Goal: Information Seeking & Learning: Learn about a topic

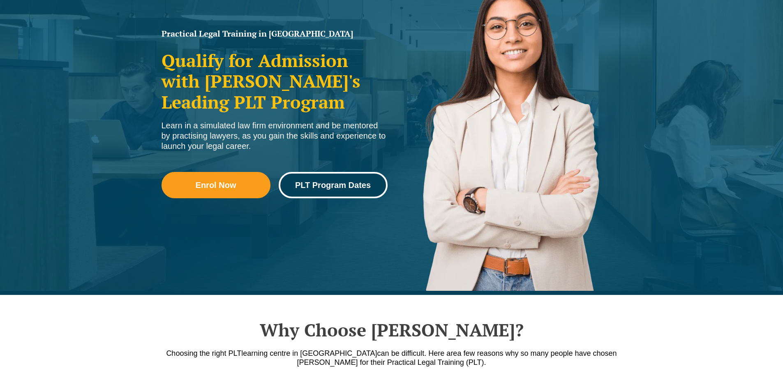
click at [313, 187] on span "PLT Program Dates" at bounding box center [333, 185] width 76 height 8
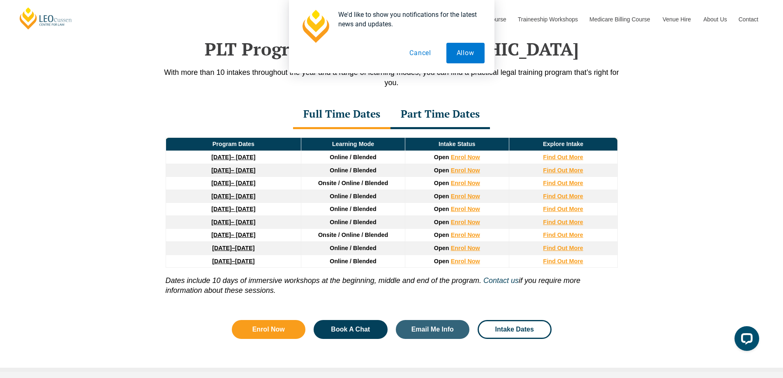
click at [420, 54] on button "Cancel" at bounding box center [420, 53] width 42 height 21
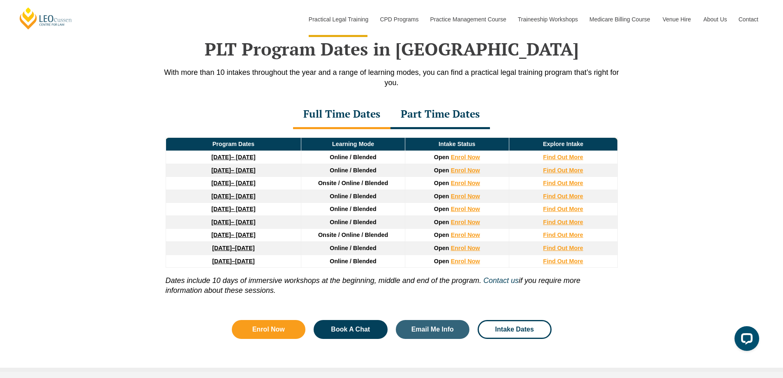
click at [380, 118] on div "Full Time Dates" at bounding box center [341, 114] width 97 height 29
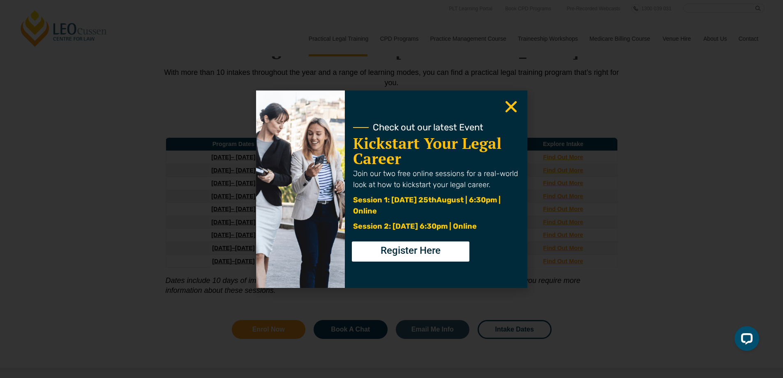
click at [507, 110] on use "Close" at bounding box center [511, 107] width 12 height 12
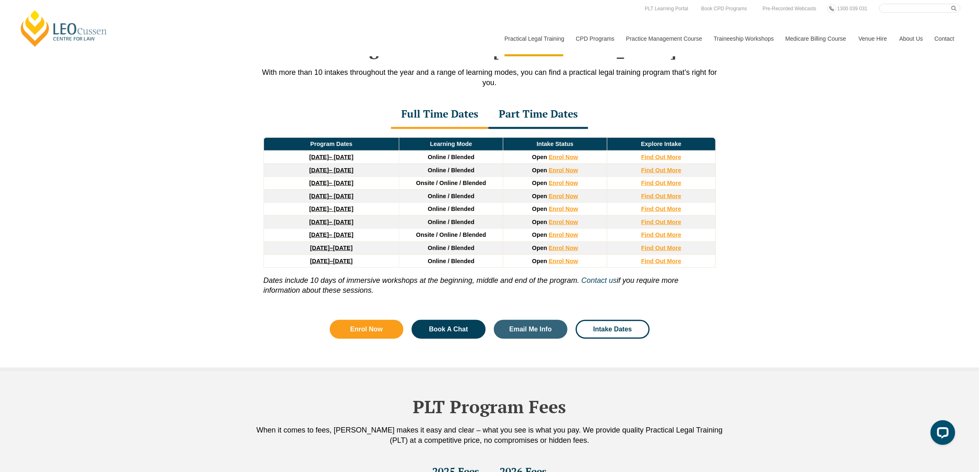
click at [554, 116] on div "Part Time Dates" at bounding box center [539, 114] width 100 height 29
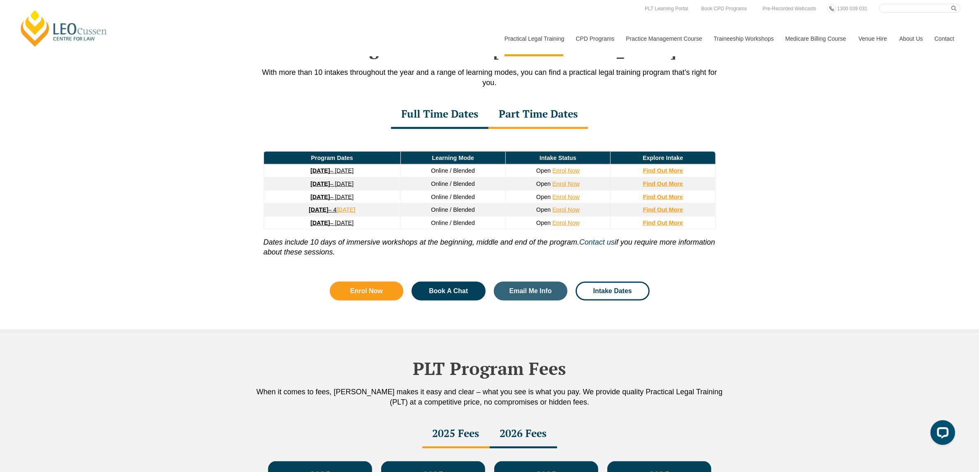
click at [465, 116] on div "Full Time Dates" at bounding box center [439, 114] width 97 height 29
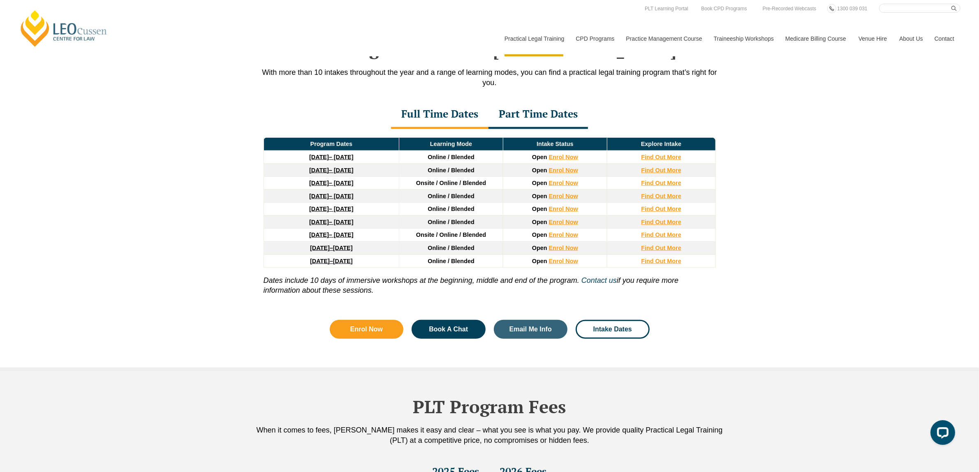
click at [542, 123] on div "Part Time Dates" at bounding box center [539, 114] width 100 height 29
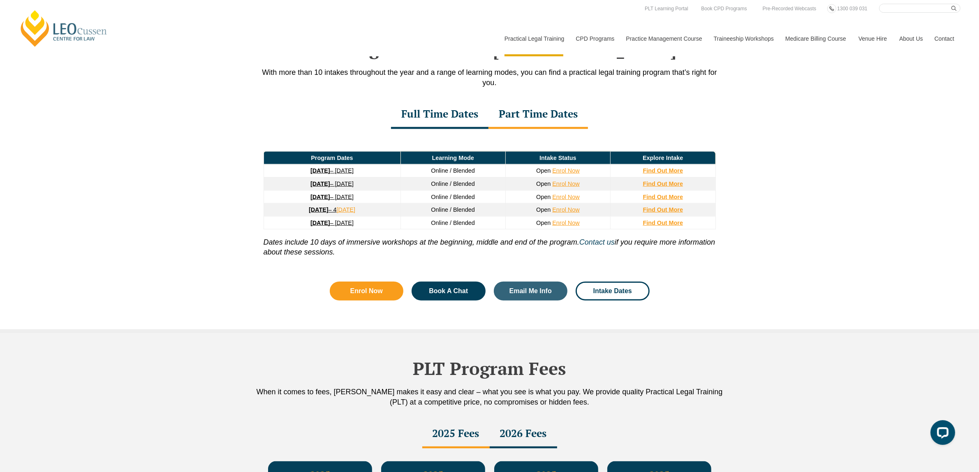
click at [468, 118] on div "Full Time Dates" at bounding box center [439, 114] width 97 height 29
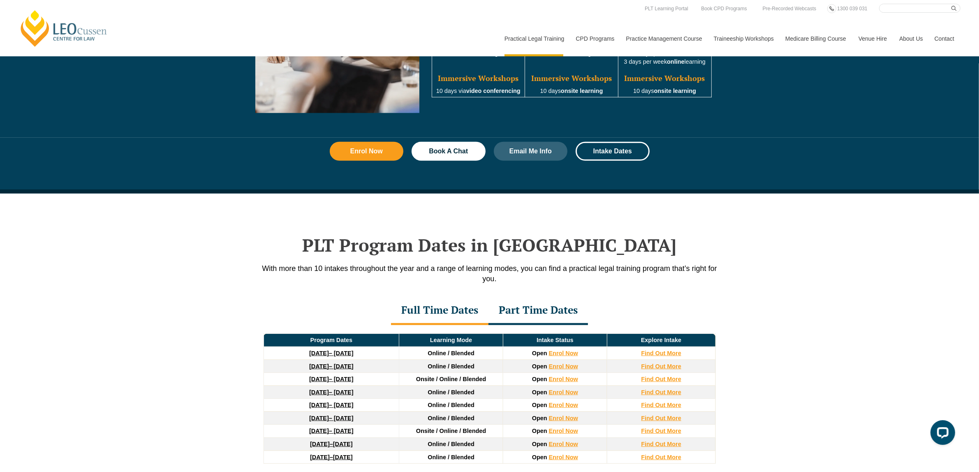
scroll to position [714, 0]
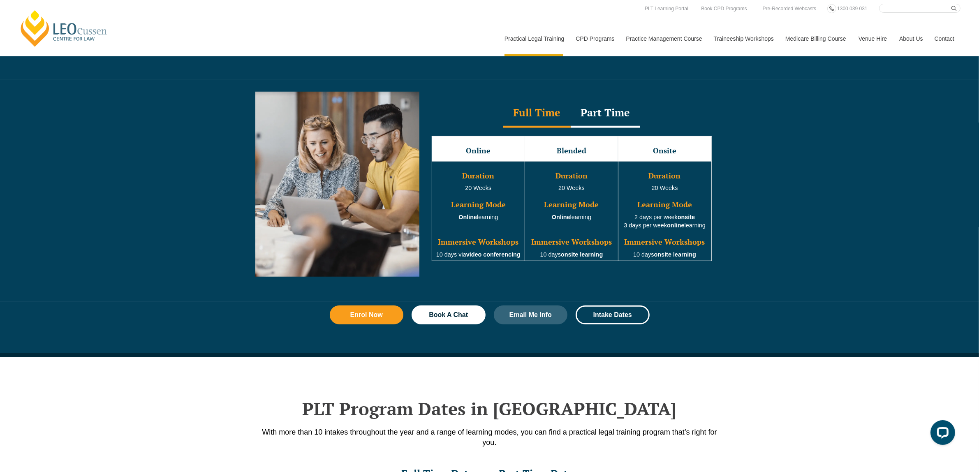
click at [597, 115] on div "Part Time" at bounding box center [606, 113] width 70 height 29
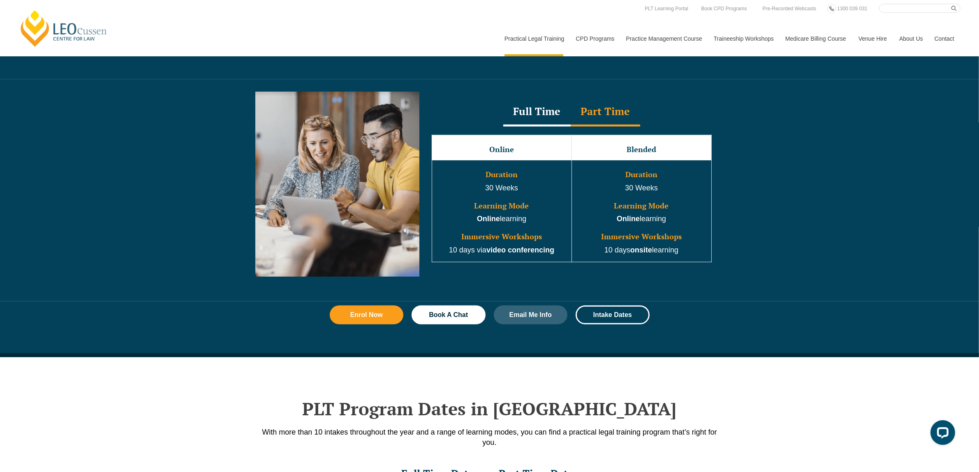
click at [546, 111] on div "Full Time" at bounding box center [536, 112] width 67 height 29
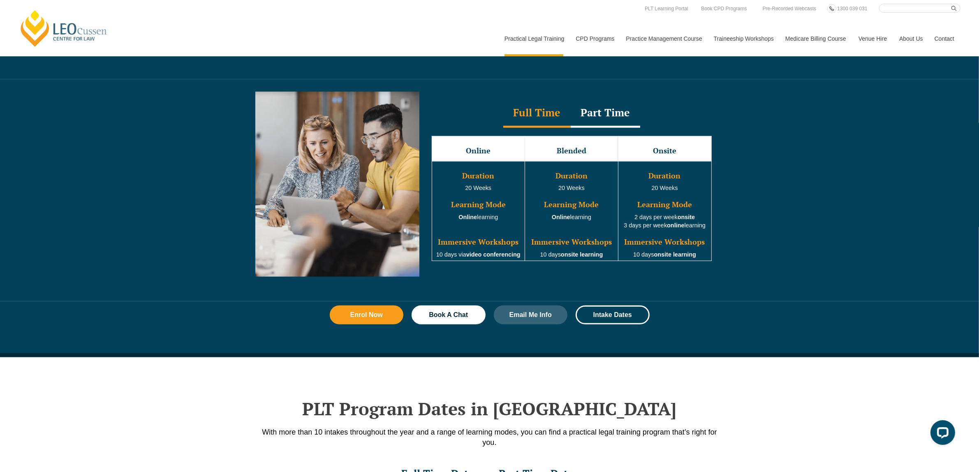
click at [590, 110] on div "Part Time" at bounding box center [606, 113] width 70 height 29
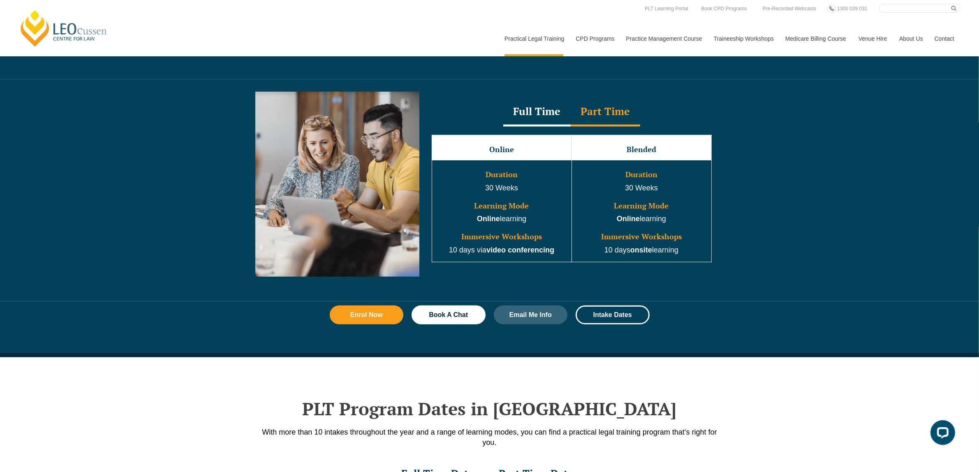
click at [540, 110] on div "Full Time" at bounding box center [536, 112] width 67 height 29
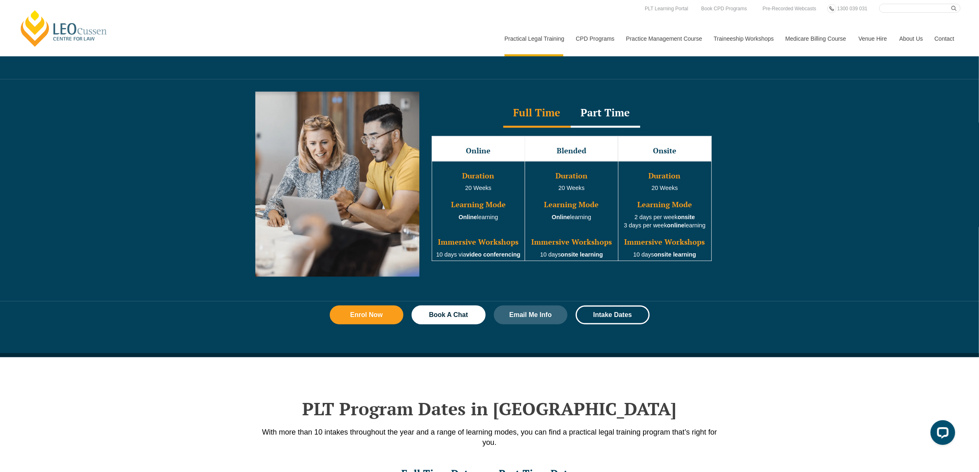
drag, startPoint x: 593, startPoint y: 139, endPoint x: 595, endPoint y: 133, distance: 6.4
click at [593, 139] on td "Blended" at bounding box center [571, 148] width 93 height 25
click at [595, 133] on div "Online Blended Onsite Duration 20 Weeks Learning Mode Online learning Immersive…" at bounding box center [572, 199] width 297 height 142
click at [595, 130] on div "Online Blended Onsite Duration 20 Weeks Learning Mode Online learning Immersive…" at bounding box center [572, 199] width 297 height 142
click at [595, 128] on div "Part Time" at bounding box center [606, 113] width 70 height 29
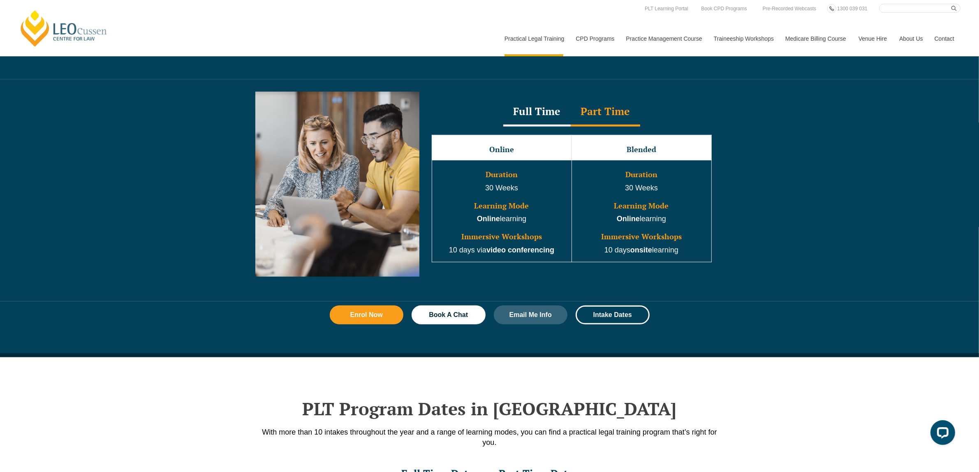
click at [542, 112] on div "Full Time" at bounding box center [536, 112] width 67 height 29
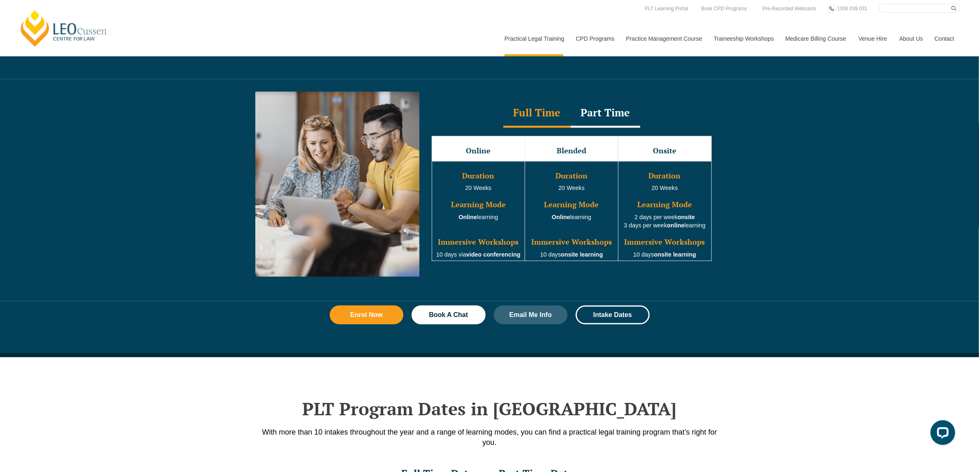
click at [600, 111] on div "Part Time" at bounding box center [606, 113] width 70 height 29
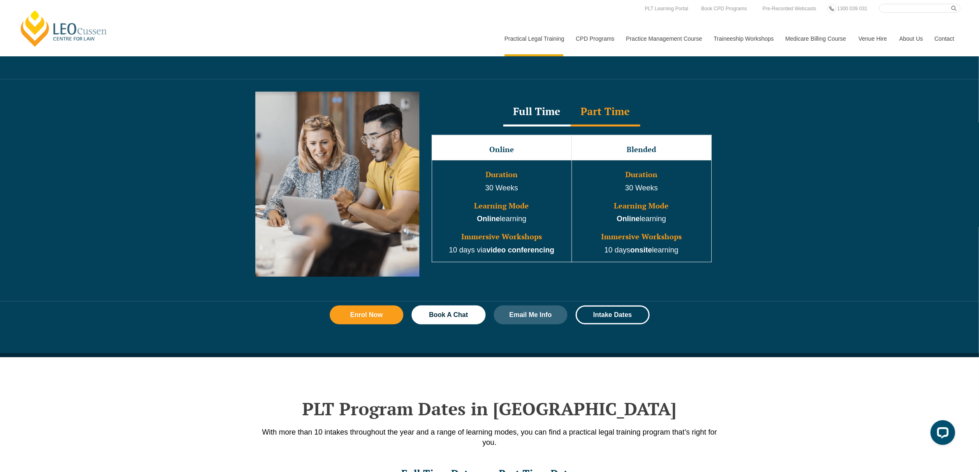
click at [548, 106] on div "Full Time" at bounding box center [536, 112] width 67 height 29
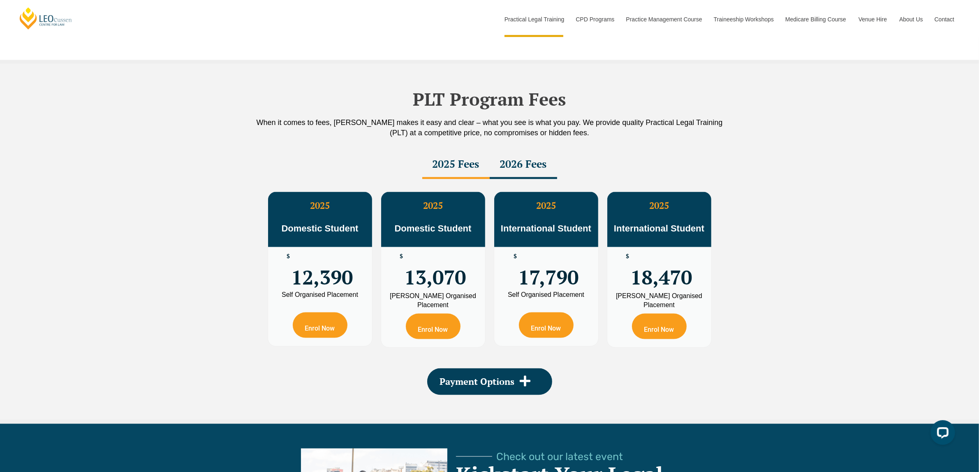
scroll to position [1382, 0]
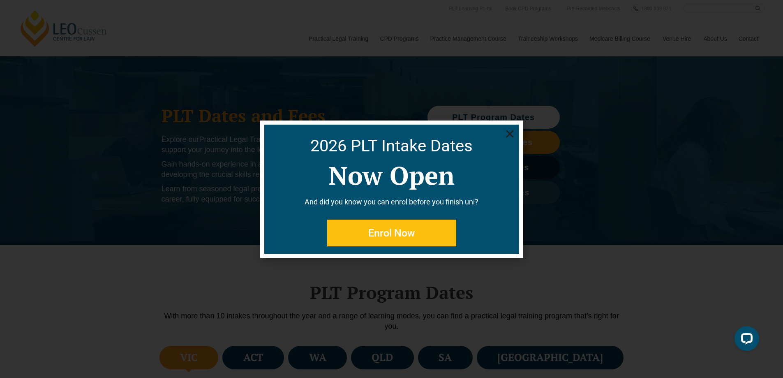
click at [509, 133] on use "Close" at bounding box center [509, 133] width 7 height 7
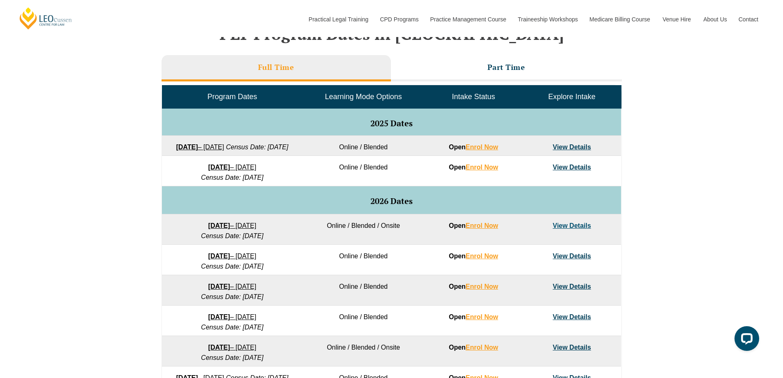
scroll to position [370, 0]
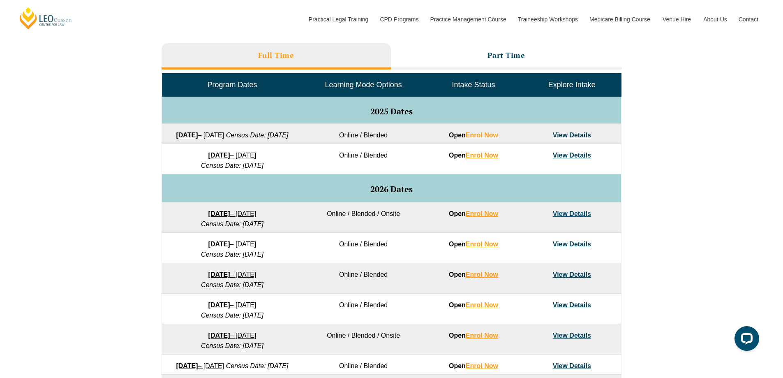
click at [575, 135] on link "View Details" at bounding box center [572, 135] width 38 height 7
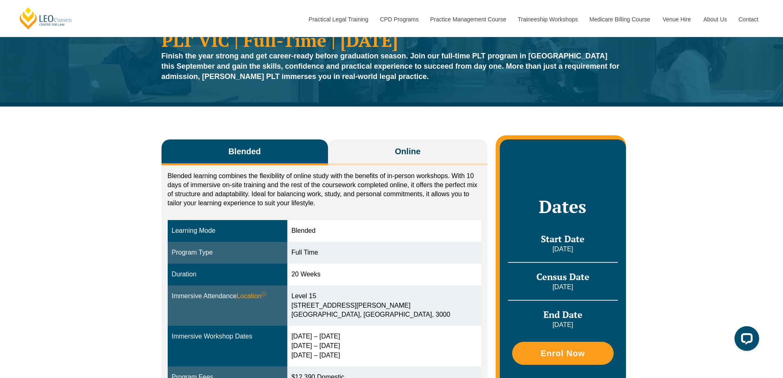
scroll to position [41, 0]
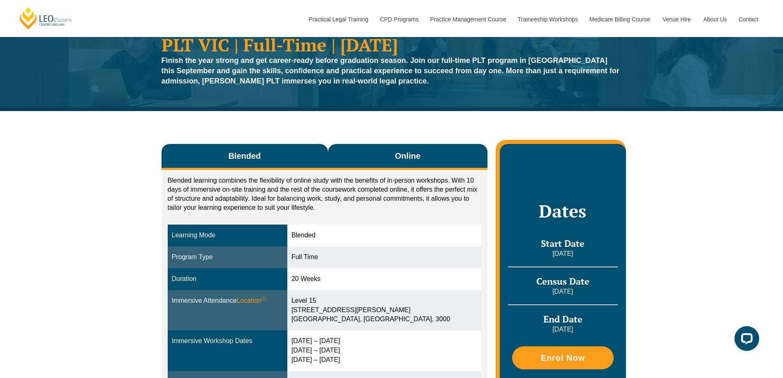
click at [413, 156] on span "Online" at bounding box center [407, 156] width 25 height 12
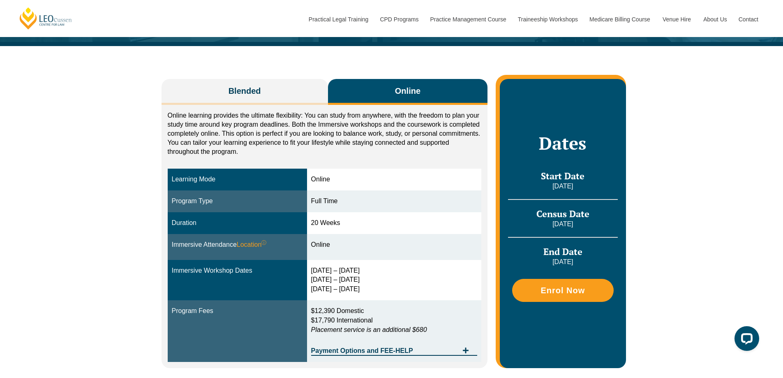
scroll to position [123, 0]
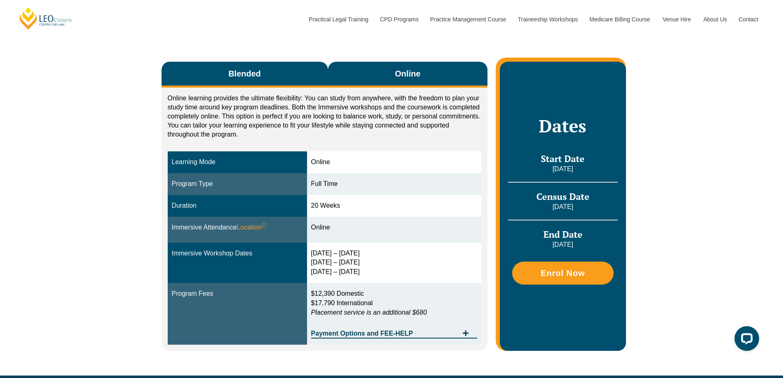
click at [282, 74] on button "Blended" at bounding box center [245, 75] width 167 height 26
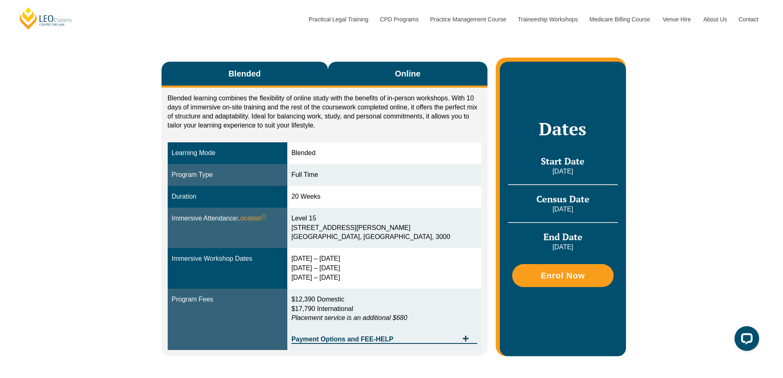
click at [385, 78] on button "Online" at bounding box center [408, 75] width 160 height 26
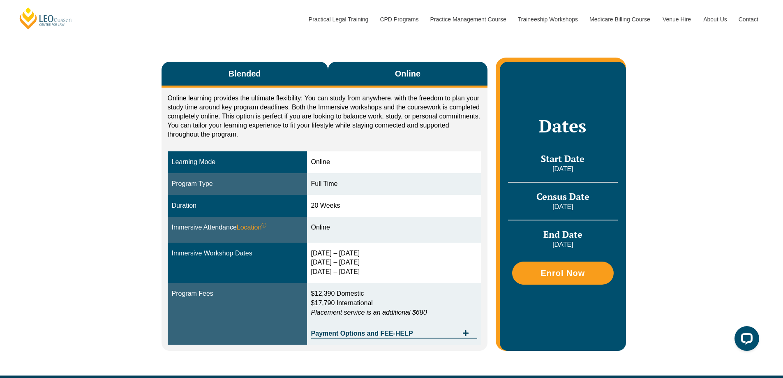
click at [318, 83] on button "Blended" at bounding box center [245, 75] width 167 height 26
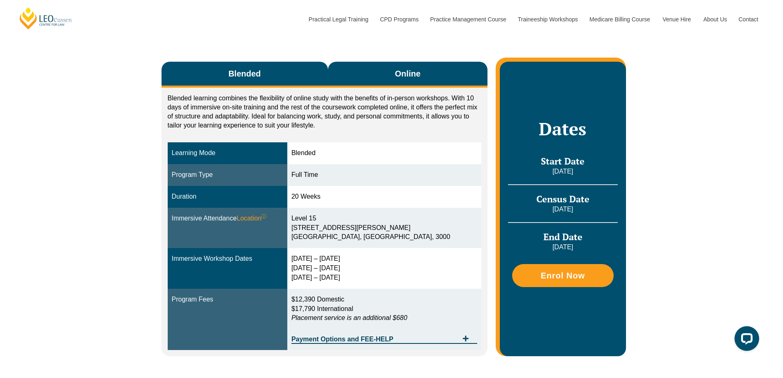
click at [380, 80] on button "Online" at bounding box center [408, 75] width 160 height 26
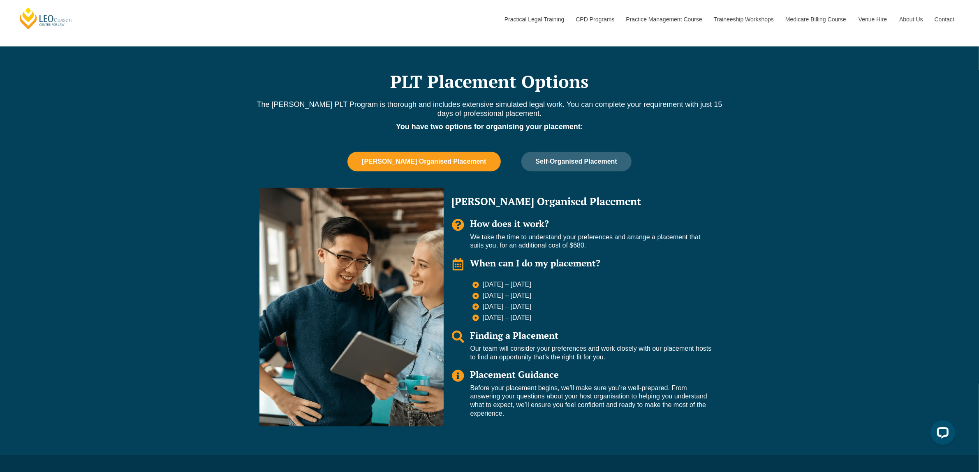
scroll to position [453, 0]
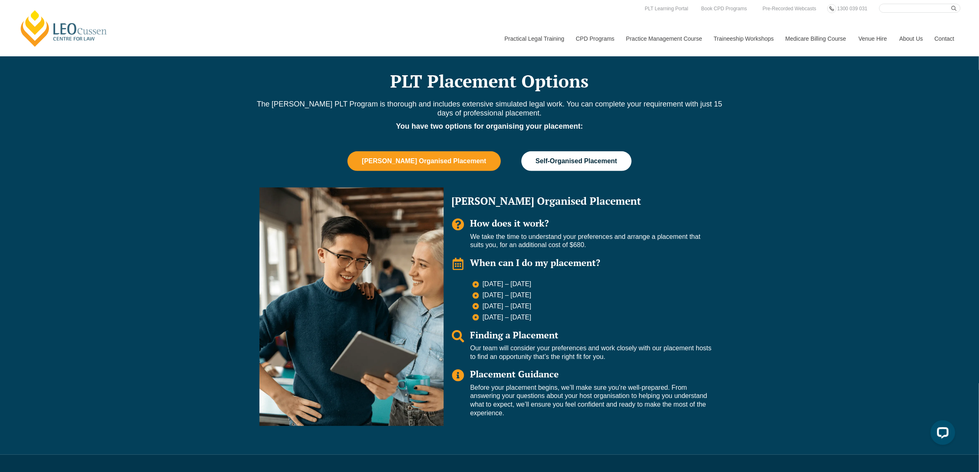
click at [554, 161] on span "Self-Organised Placement" at bounding box center [576, 161] width 81 height 7
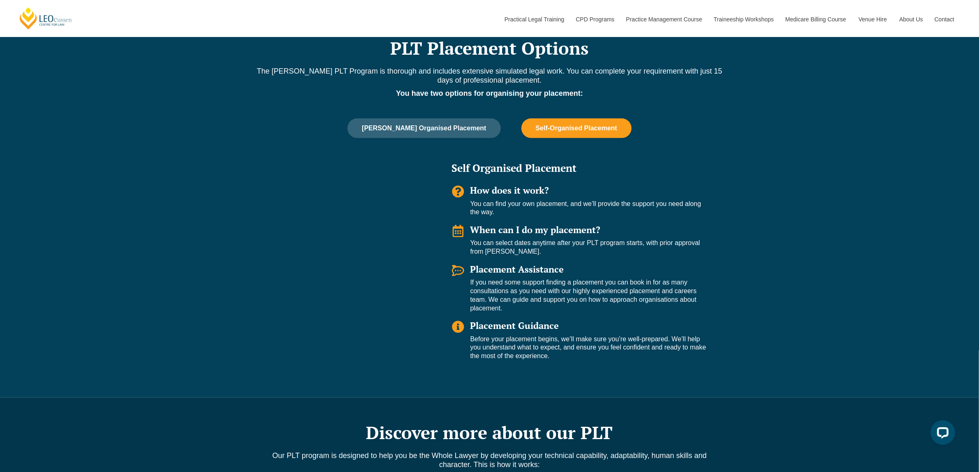
scroll to position [556, 0]
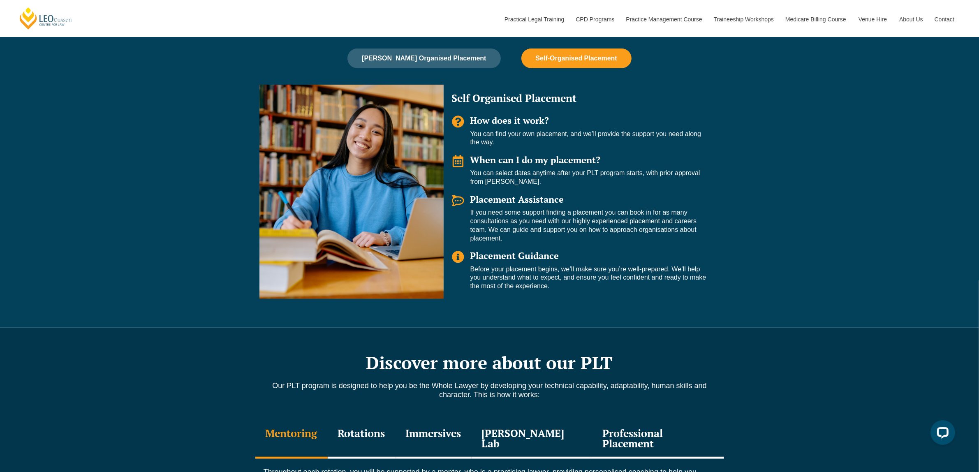
click at [501, 255] on span "Placement Guidance" at bounding box center [514, 256] width 89 height 12
drag, startPoint x: 501, startPoint y: 255, endPoint x: 455, endPoint y: 260, distance: 46.2
click at [455, 260] on icon "Tabs. Open items with Enter or Space, close with Escape and navigate using the …" at bounding box center [458, 257] width 12 height 12
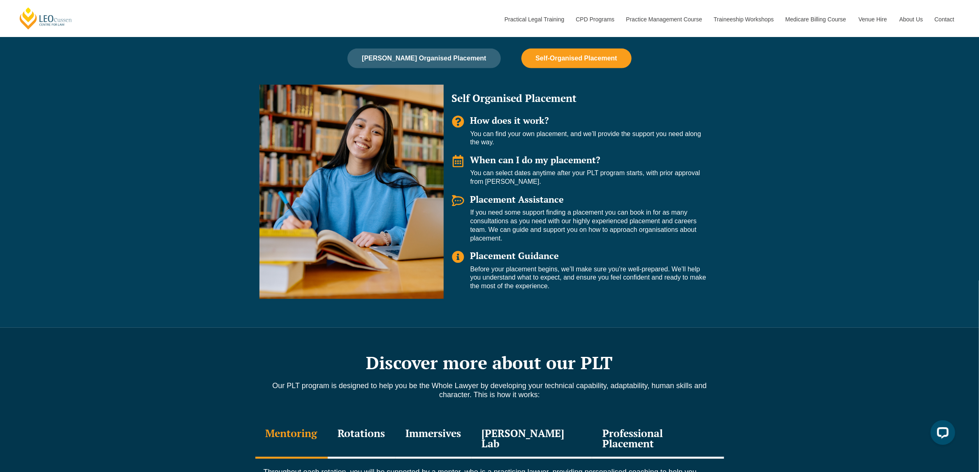
click at [456, 258] on icon "Tabs. Open items with Enter or Space, close with Escape and navigate using the …" at bounding box center [458, 257] width 12 height 12
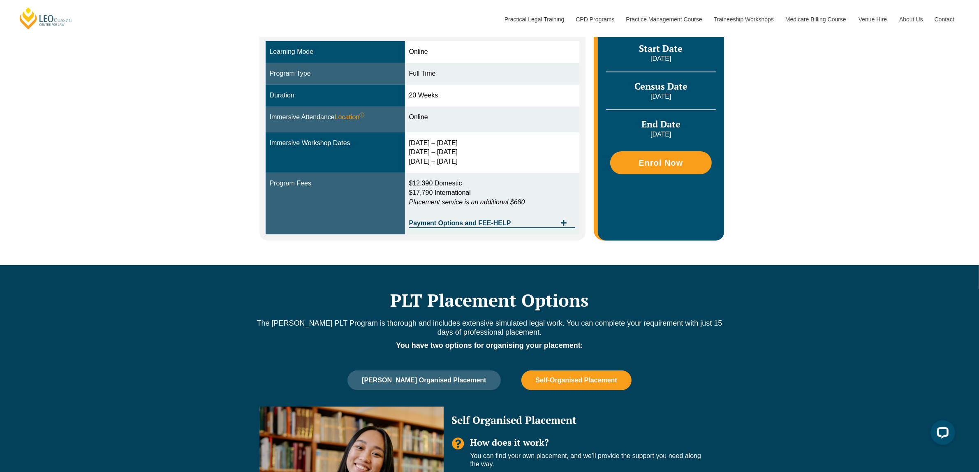
scroll to position [299, 0]
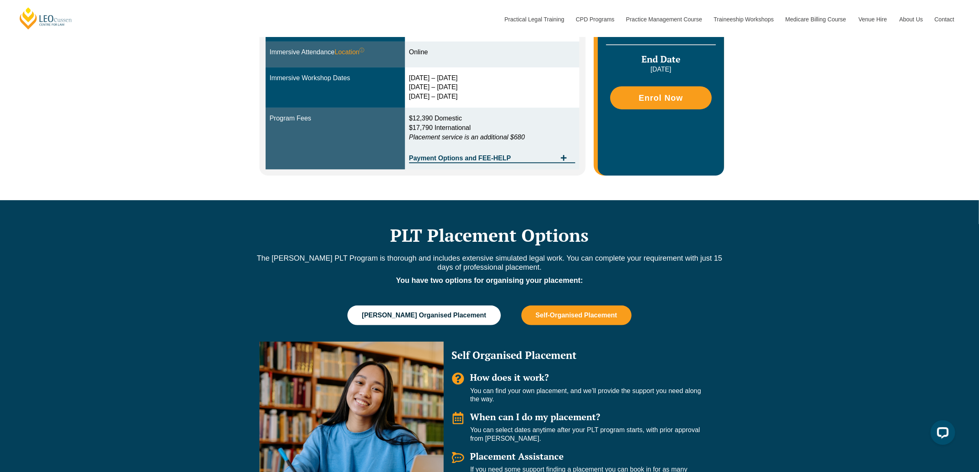
click at [447, 310] on button "Leo Cussen Organised Placement" at bounding box center [424, 316] width 153 height 20
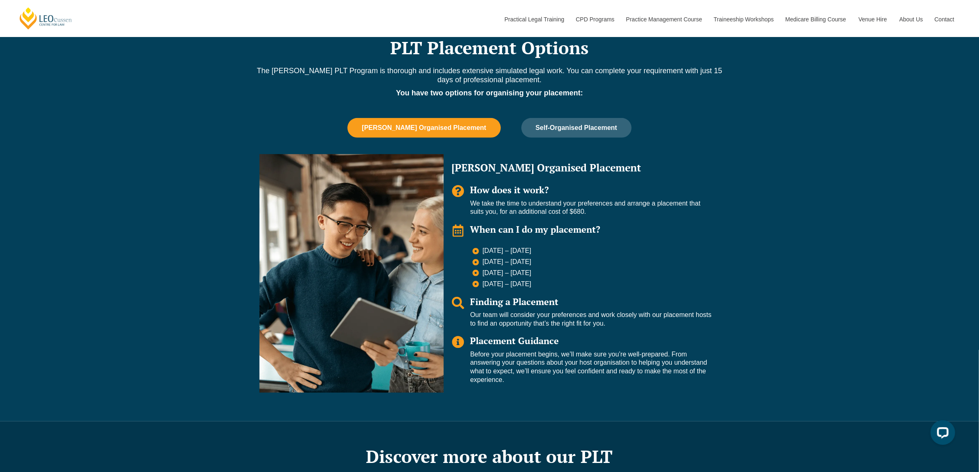
scroll to position [504, 0]
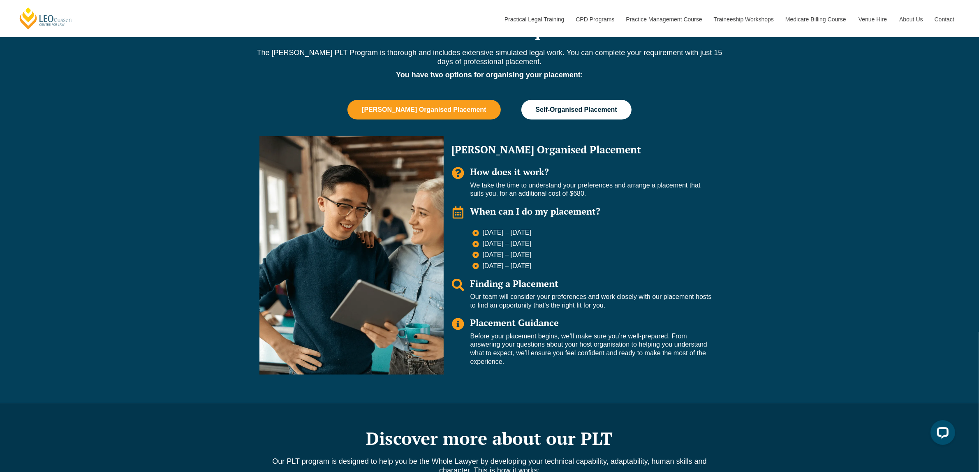
click at [561, 112] on span "Self-Organised Placement" at bounding box center [576, 109] width 81 height 7
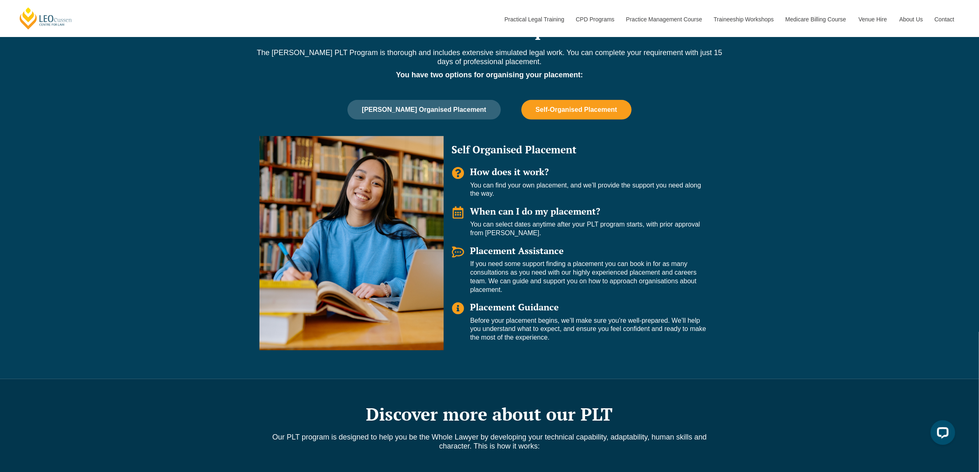
scroll to position [453, 0]
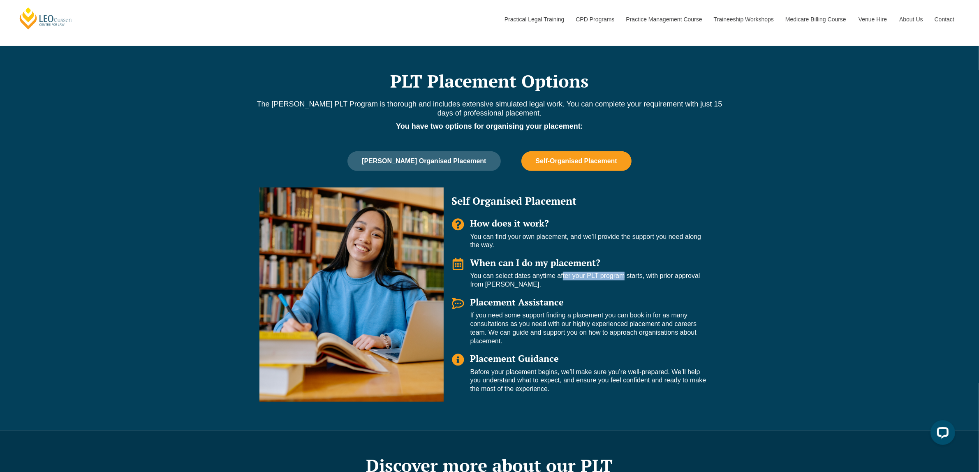
drag, startPoint x: 565, startPoint y: 277, endPoint x: 621, endPoint y: 271, distance: 57.0
click at [620, 272] on p "You can select dates anytime after your PLT program starts, with prior approval…" at bounding box center [590, 280] width 241 height 17
click at [626, 273] on p "You can select dates anytime after your PLT program starts, with prior approval…" at bounding box center [590, 280] width 241 height 17
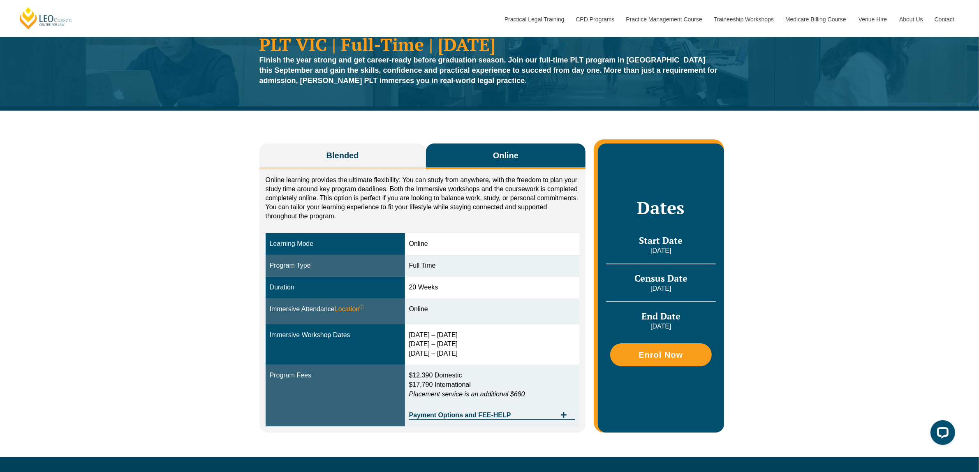
scroll to position [93, 0]
